Goal: Task Accomplishment & Management: Manage account settings

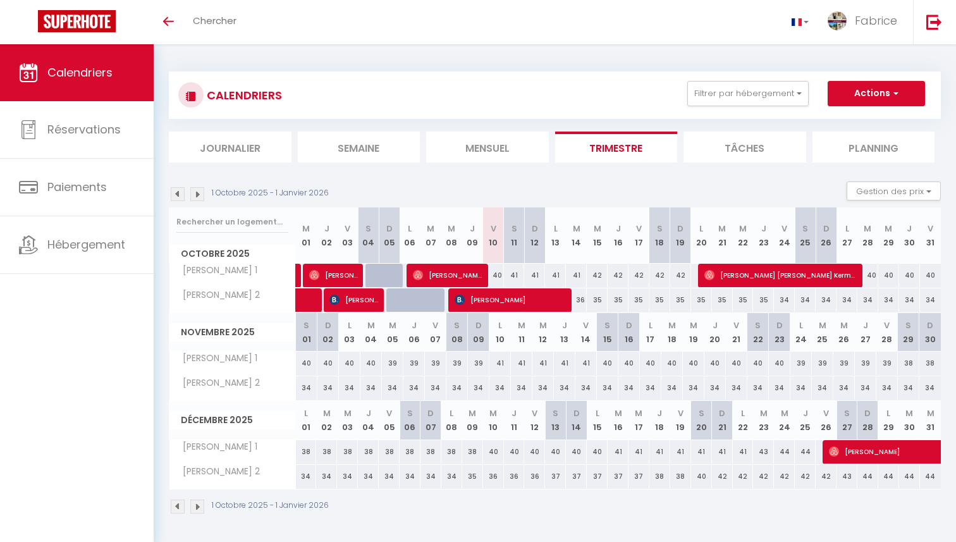
click at [180, 190] on img at bounding box center [178, 194] width 14 height 14
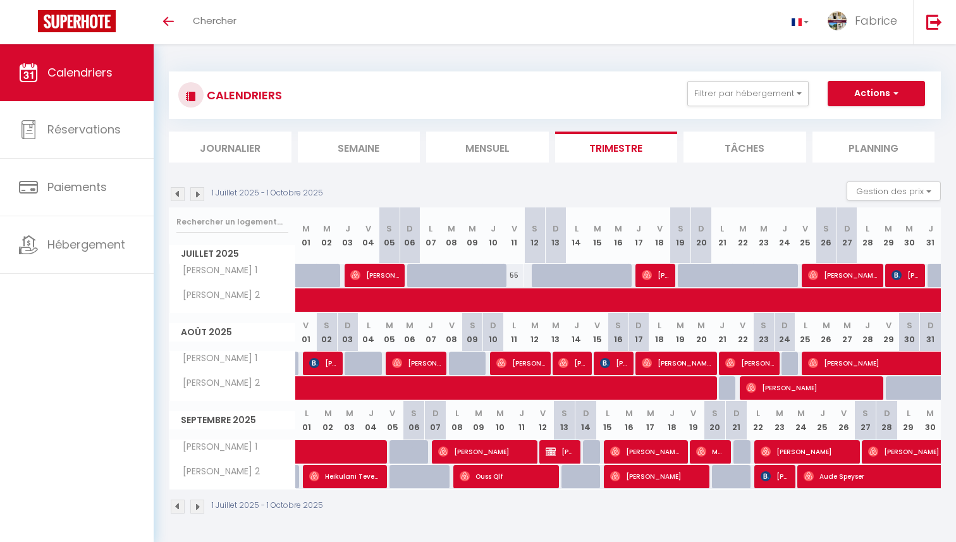
click at [180, 190] on img at bounding box center [178, 194] width 14 height 14
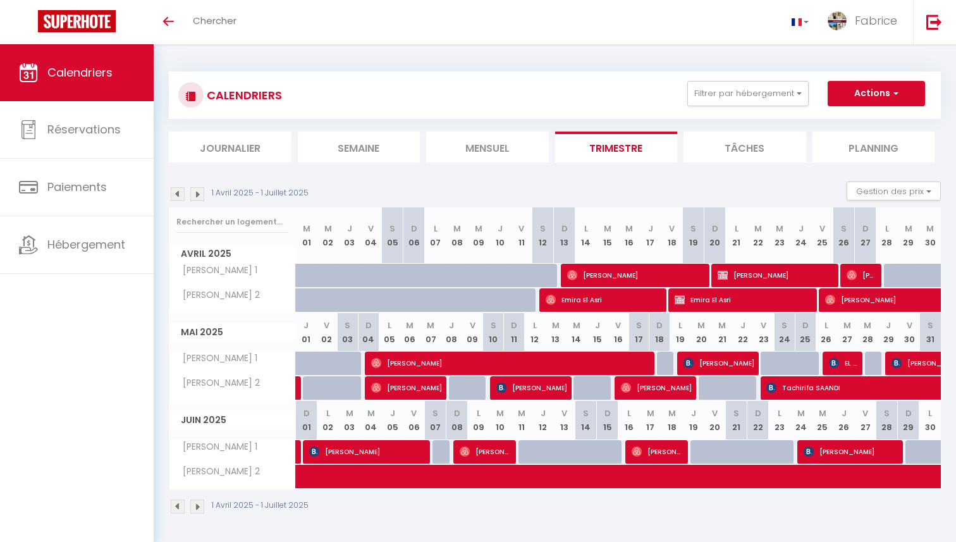
click at [180, 190] on img at bounding box center [178, 194] width 14 height 14
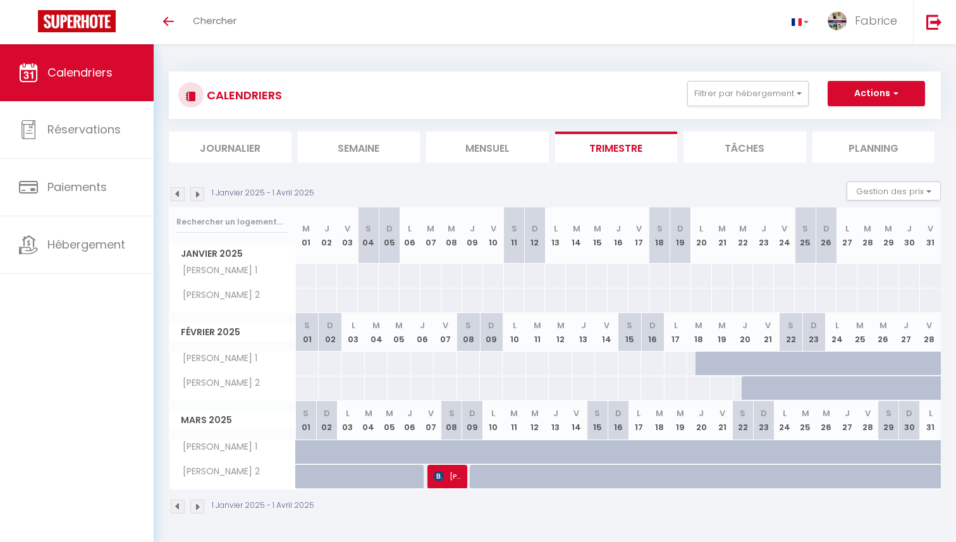
click at [201, 195] on img at bounding box center [197, 194] width 14 height 14
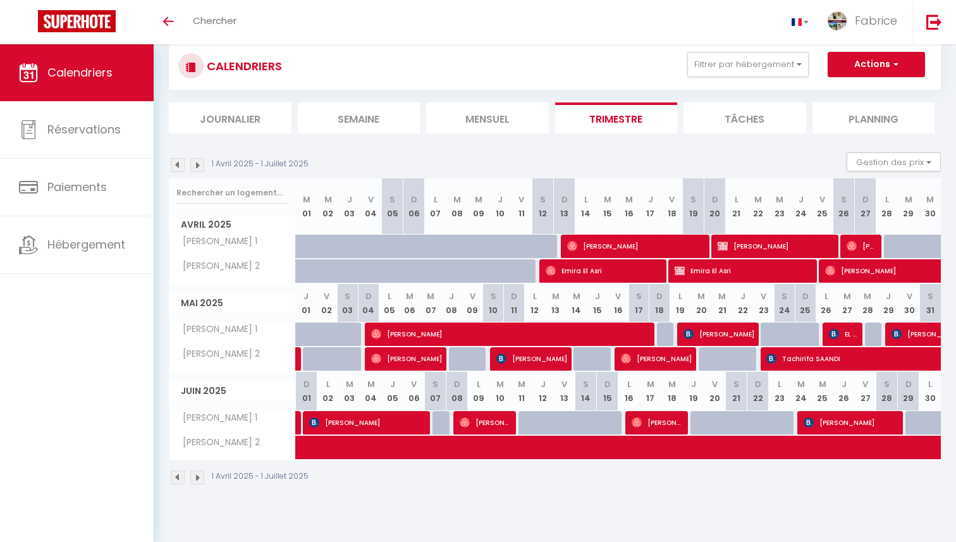
scroll to position [39, 0]
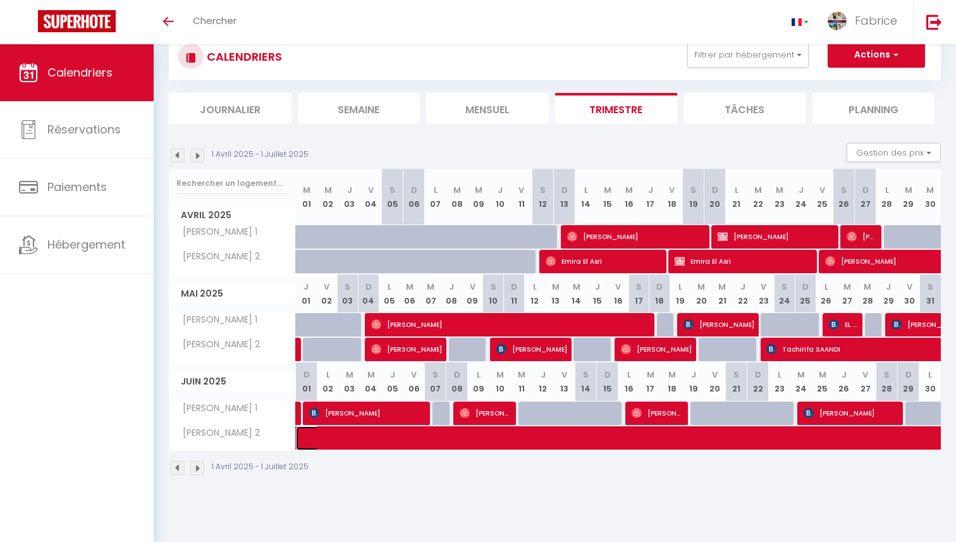
select select "OK"
select select "0"
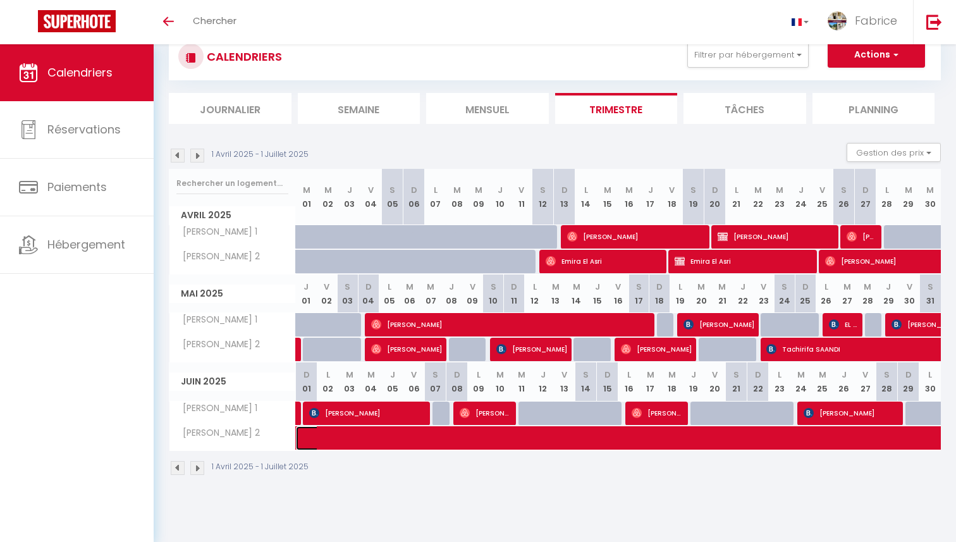
select select "1"
select select
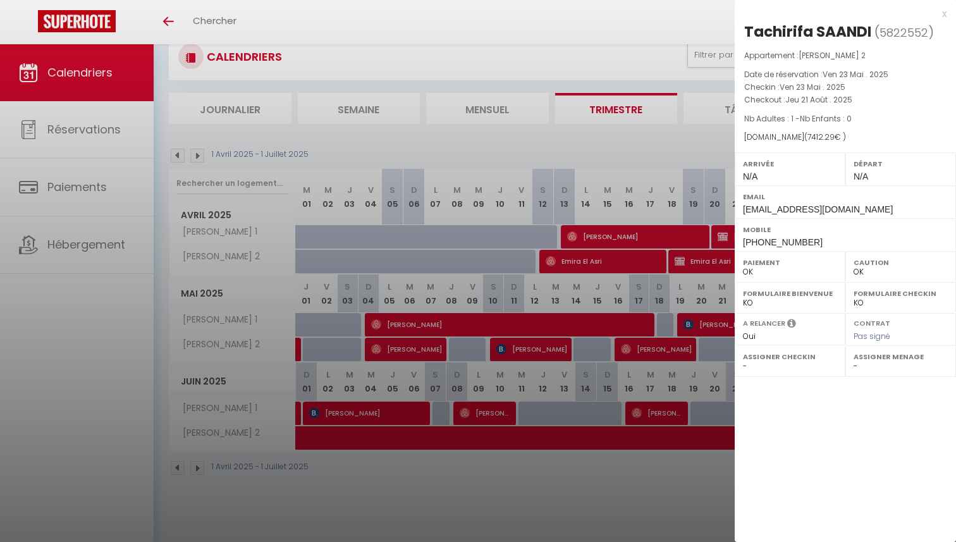
click at [943, 15] on div "x" at bounding box center [841, 13] width 212 height 15
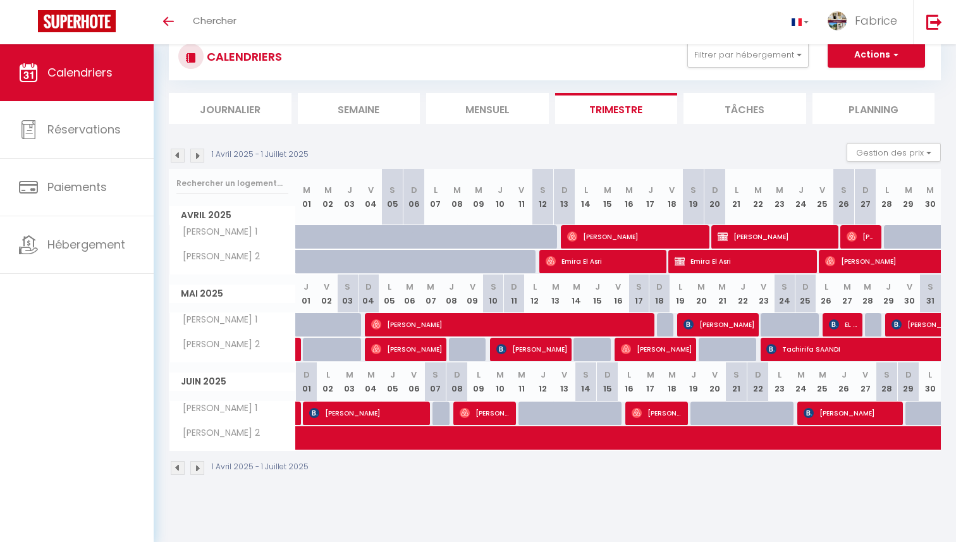
click at [200, 158] on img at bounding box center [197, 156] width 14 height 14
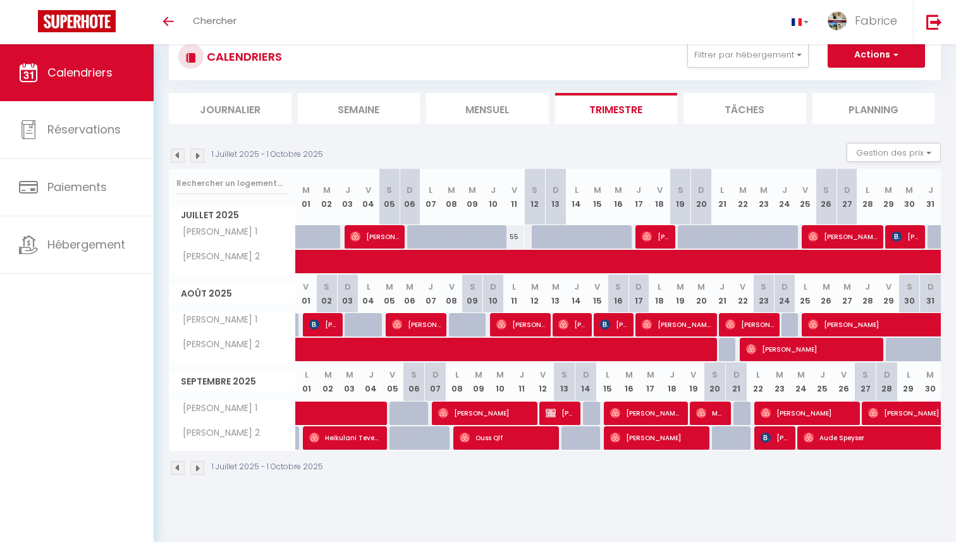
click at [201, 157] on img at bounding box center [197, 156] width 14 height 14
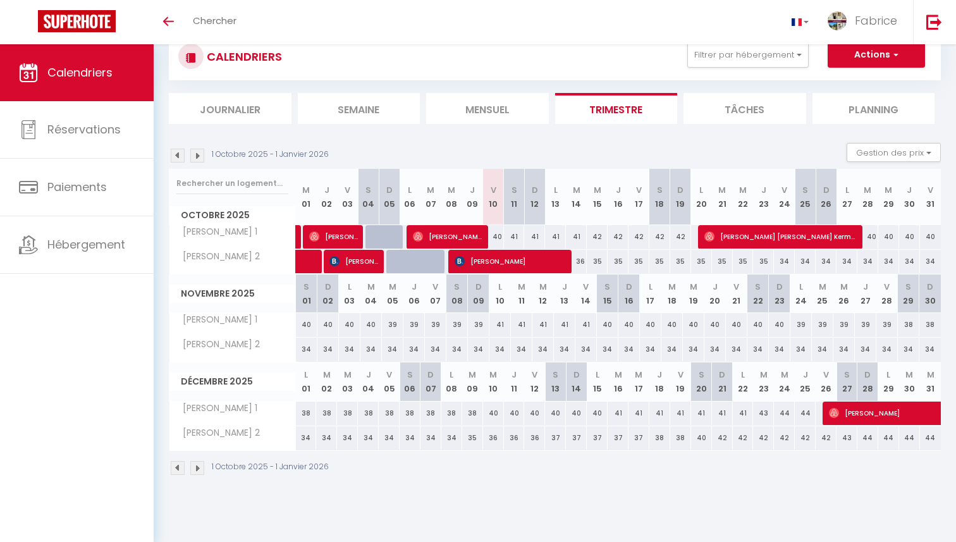
click at [175, 156] on img at bounding box center [178, 156] width 14 height 14
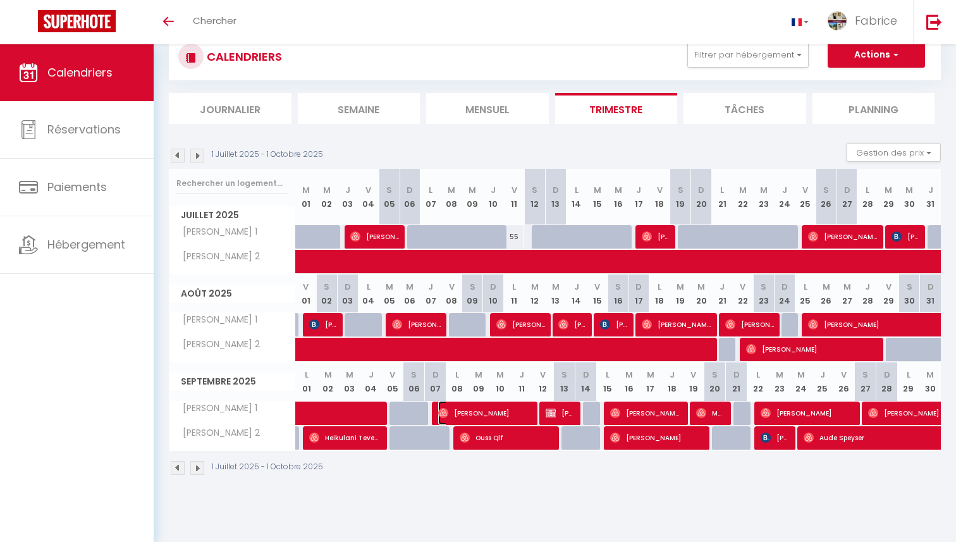
click at [512, 413] on span "[PERSON_NAME]" at bounding box center [483, 413] width 90 height 24
select select "52038"
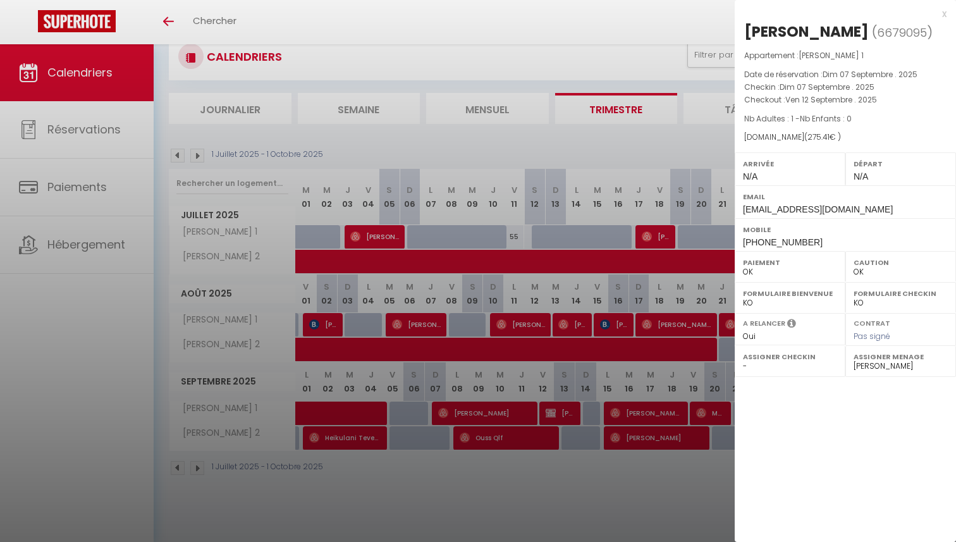
click at [561, 417] on div at bounding box center [478, 271] width 956 height 542
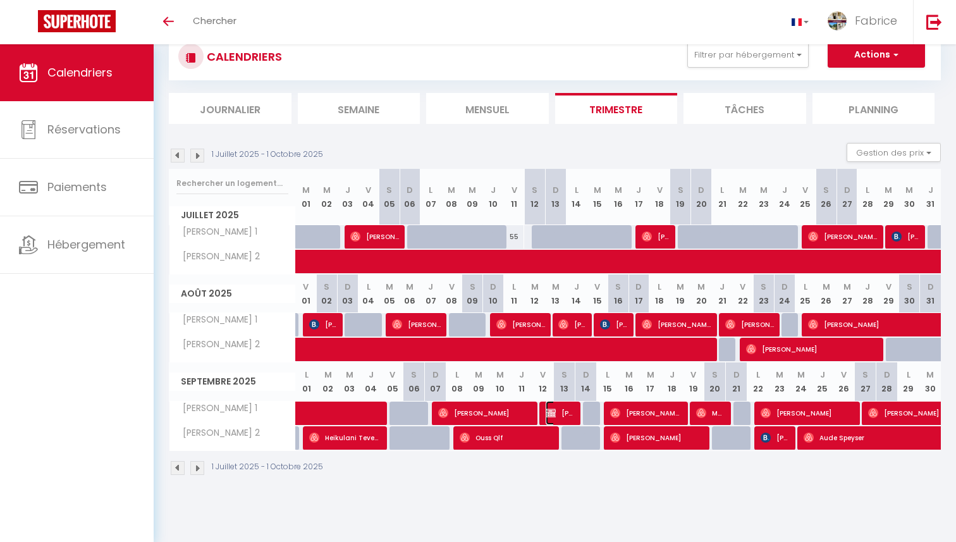
click at [561, 417] on span "[PERSON_NAME]" at bounding box center [560, 413] width 28 height 24
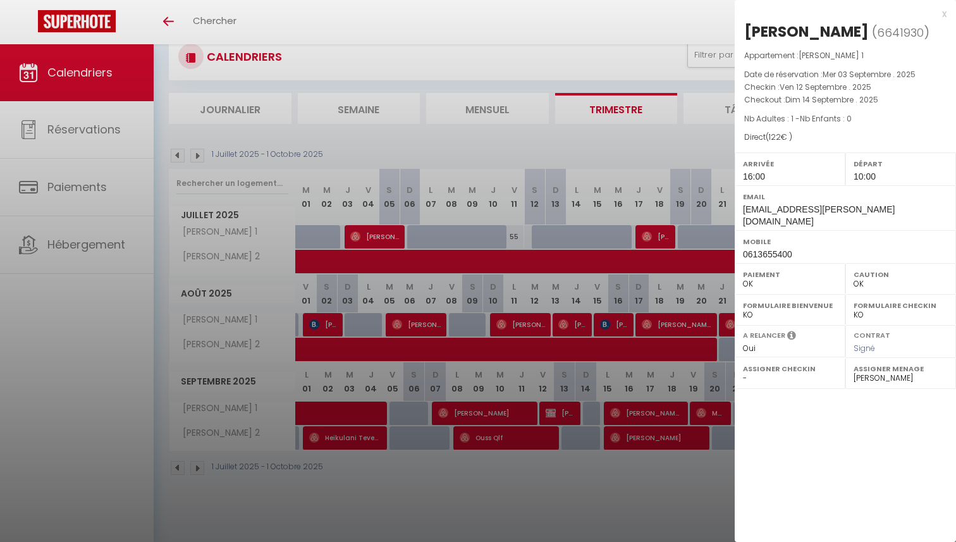
click at [946, 11] on div "x" at bounding box center [841, 13] width 212 height 15
